Goal: Information Seeking & Learning: Learn about a topic

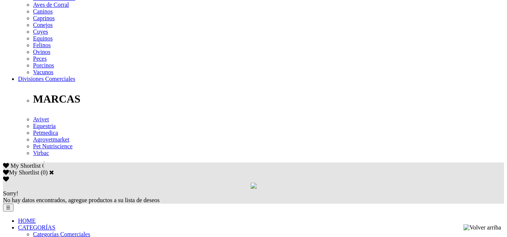
scroll to position [338, 0]
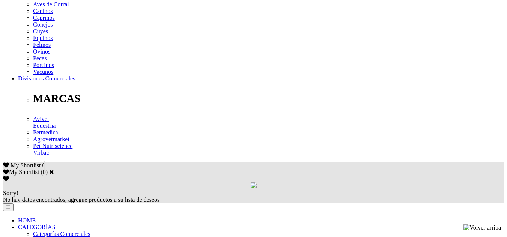
drag, startPoint x: 97, startPoint y: 48, endPoint x: 41, endPoint y: 51, distance: 56.3
copy p "[MEDICAL_DATA]"
